Goal: Transaction & Acquisition: Purchase product/service

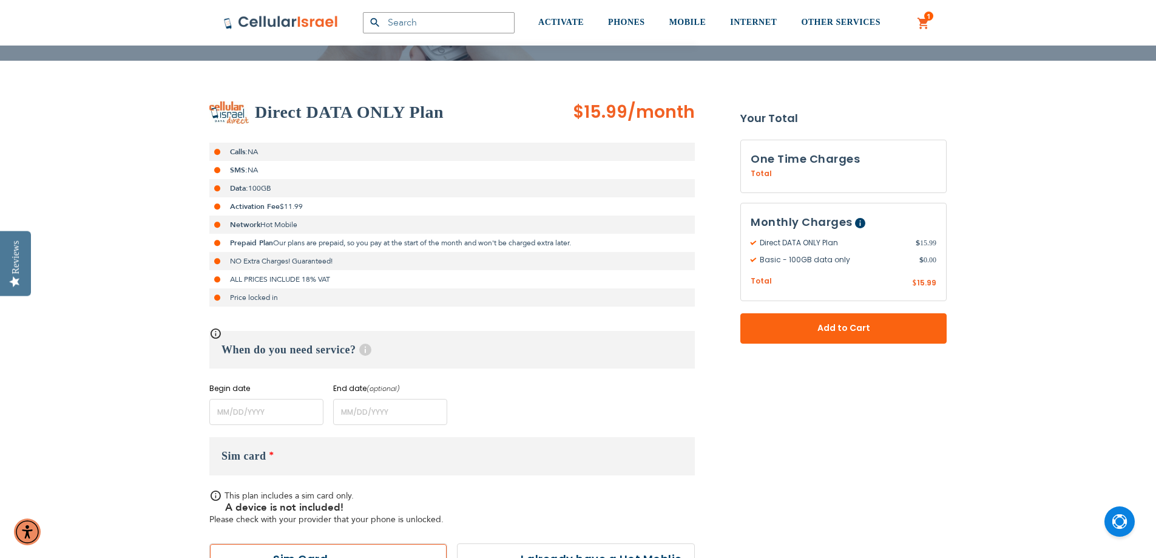
scroll to position [192, 0]
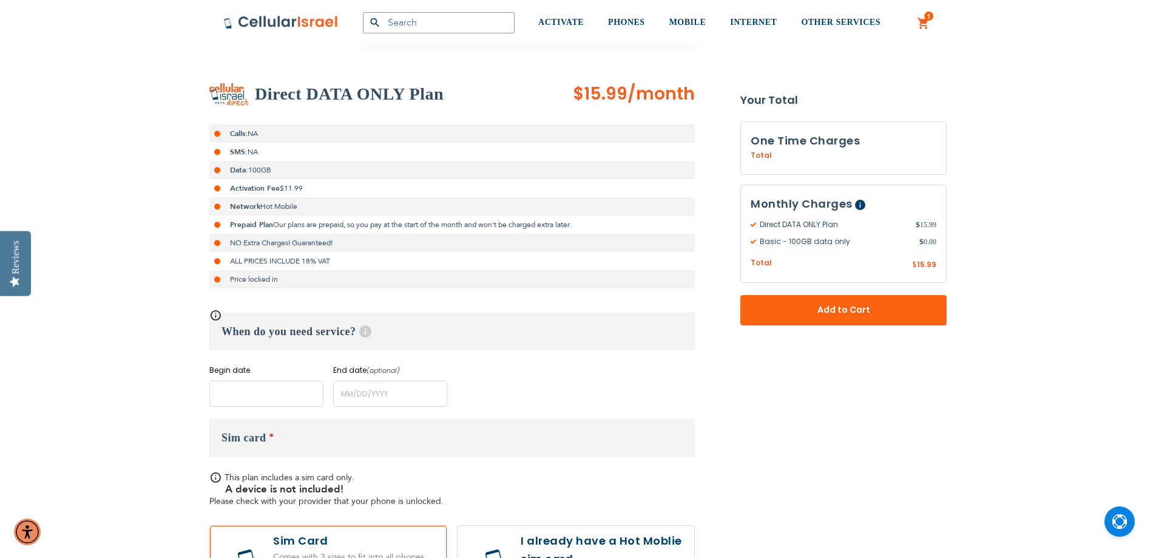
click at [285, 397] on input "name" at bounding box center [266, 394] width 114 height 26
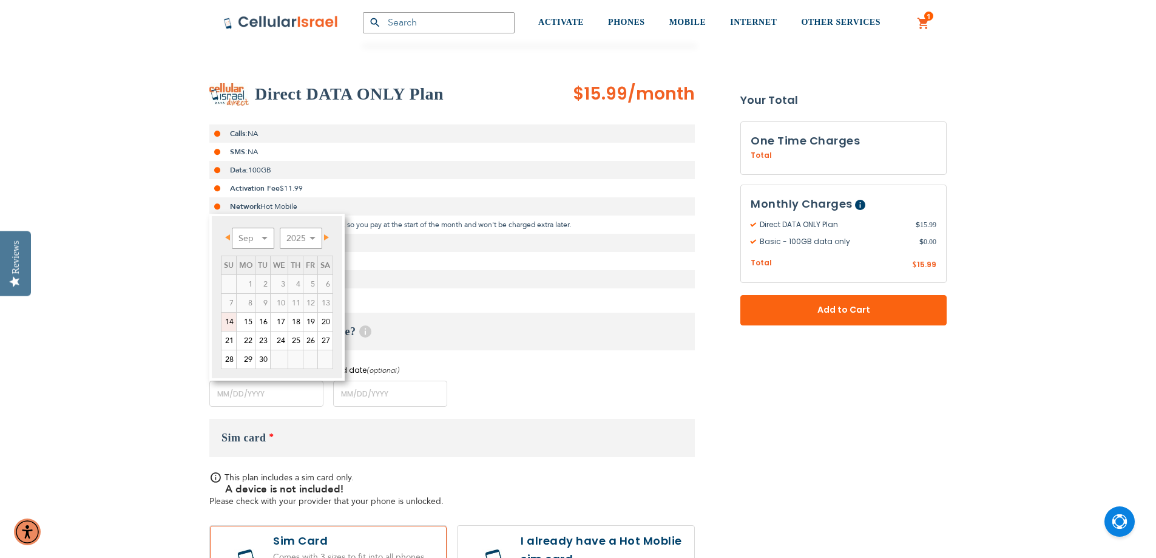
click at [230, 321] on link "14" at bounding box center [229, 322] width 15 height 18
type input "[DATE]"
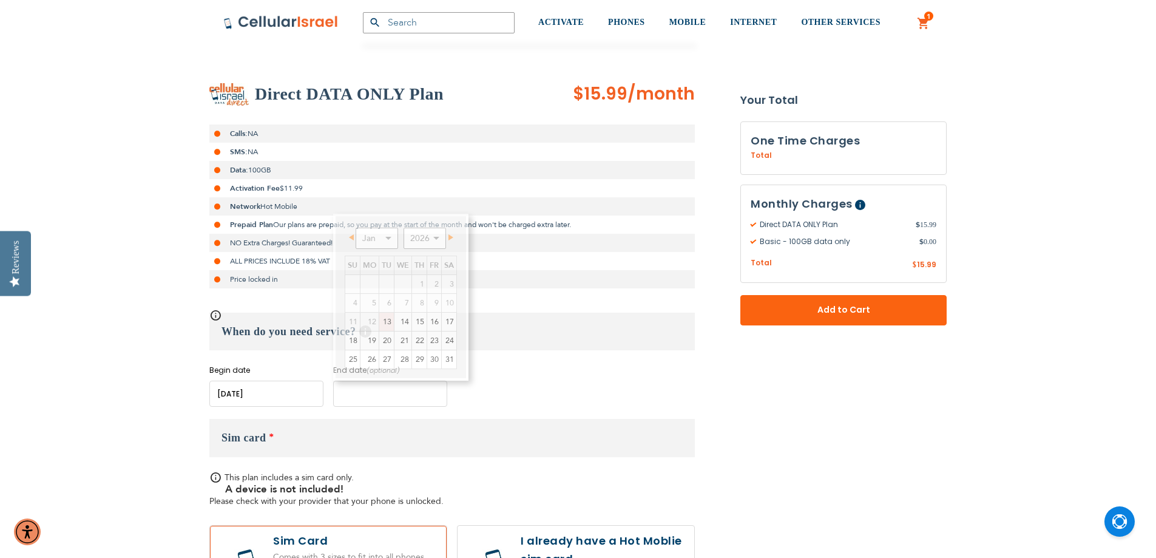
click at [384, 394] on input "name" at bounding box center [390, 394] width 114 height 26
click at [387, 342] on link "20" at bounding box center [386, 340] width 15 height 18
click at [398, 387] on input "name" at bounding box center [390, 394] width 114 height 26
click at [384, 322] on link "13" at bounding box center [386, 322] width 15 height 18
type input "[DATE]"
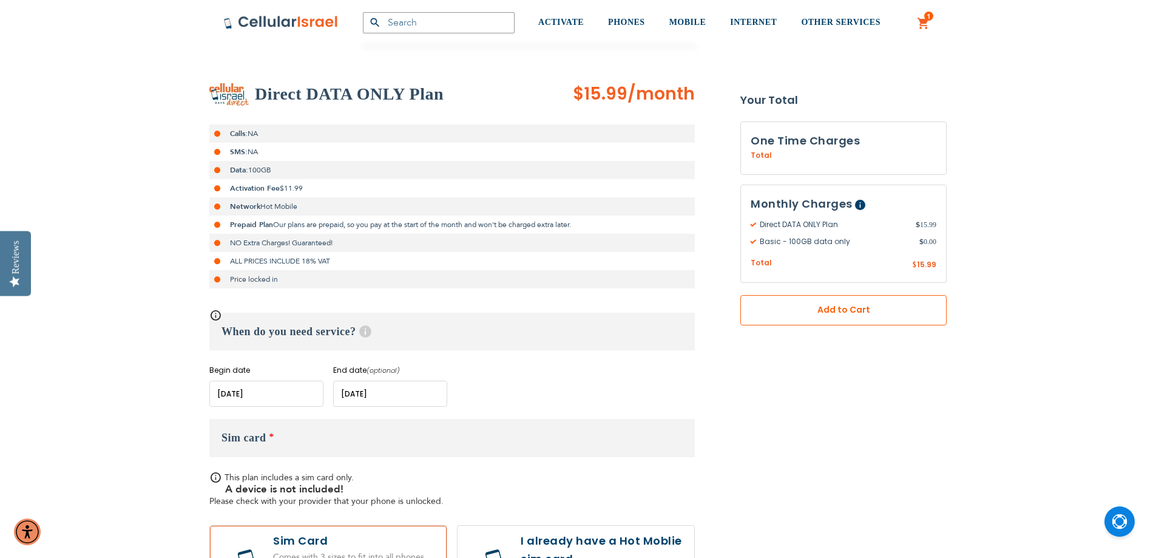
click at [884, 309] on span "Add to Cart" at bounding box center [844, 310] width 126 height 13
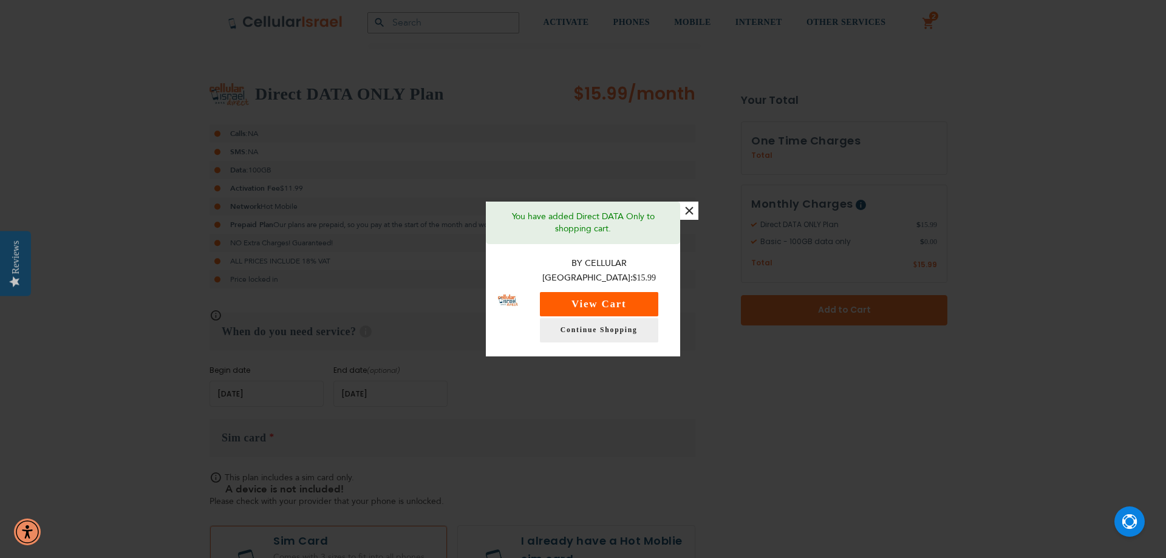
click at [573, 302] on button "View Cart" at bounding box center [599, 304] width 118 height 24
